Goal: Use online tool/utility

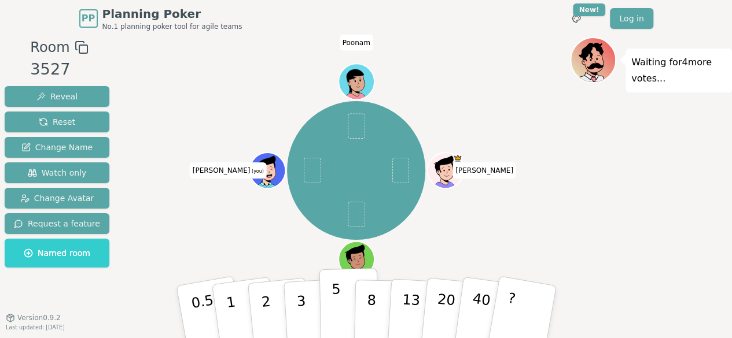
click at [341, 307] on button "5" at bounding box center [349, 312] width 60 height 88
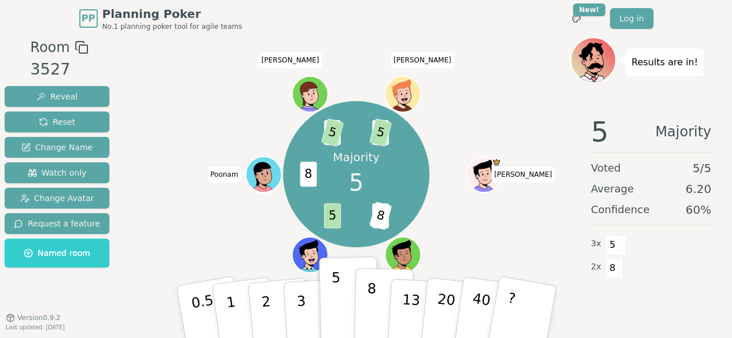
click at [373, 302] on p "8" at bounding box center [371, 312] width 10 height 62
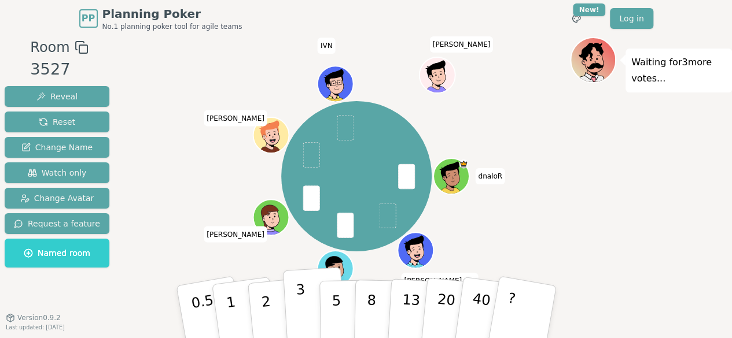
click at [300, 296] on p "3" at bounding box center [301, 313] width 13 height 63
click at [268, 312] on p "2" at bounding box center [266, 313] width 15 height 63
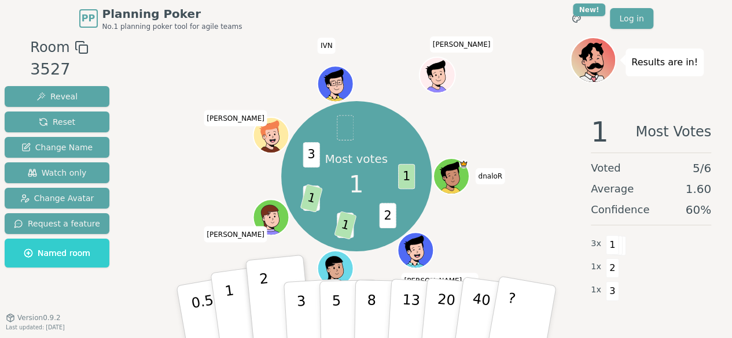
click at [238, 308] on button "1" at bounding box center [244, 313] width 69 height 94
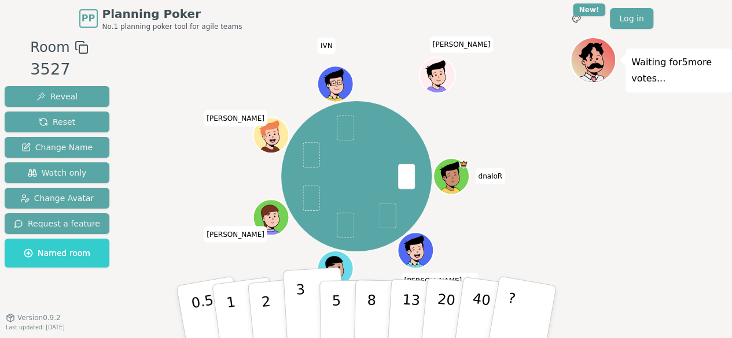
click at [304, 313] on button "3" at bounding box center [313, 312] width 63 height 90
